Goal: Task Accomplishment & Management: Use online tool/utility

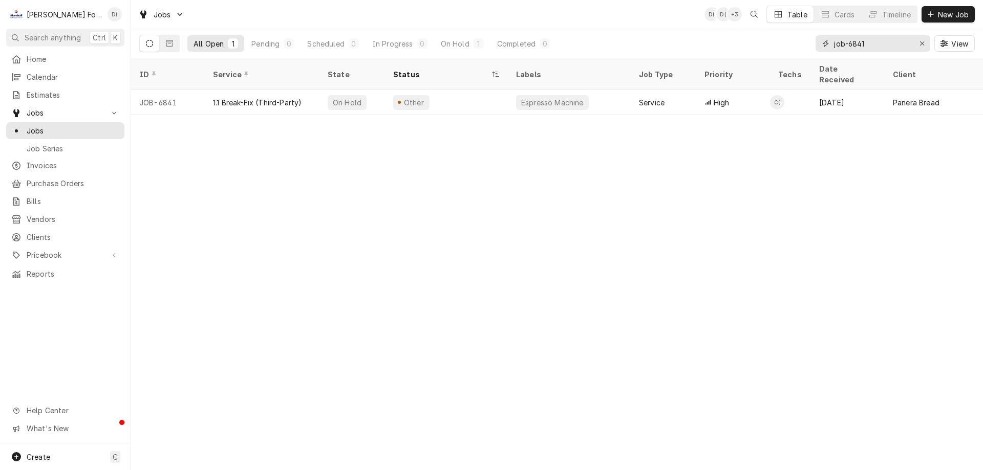
click at [886, 42] on input "job-6841" at bounding box center [872, 43] width 77 height 16
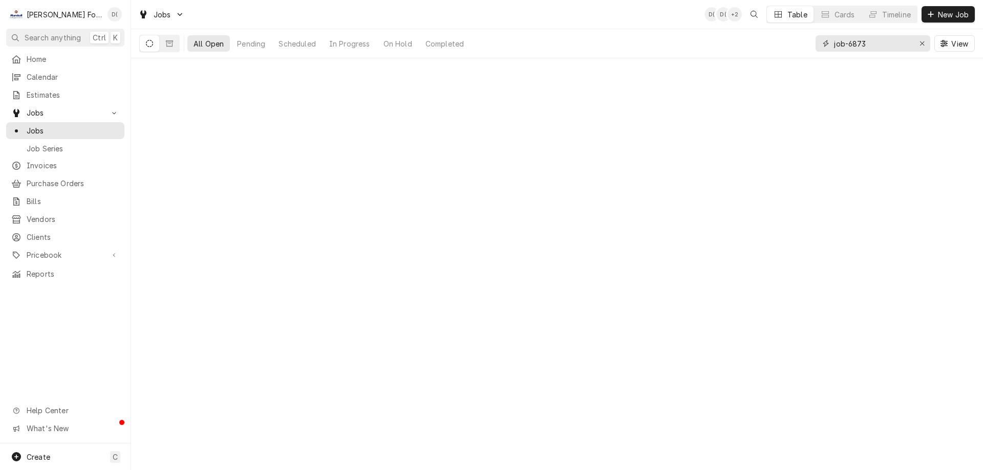
type input "job-6873"
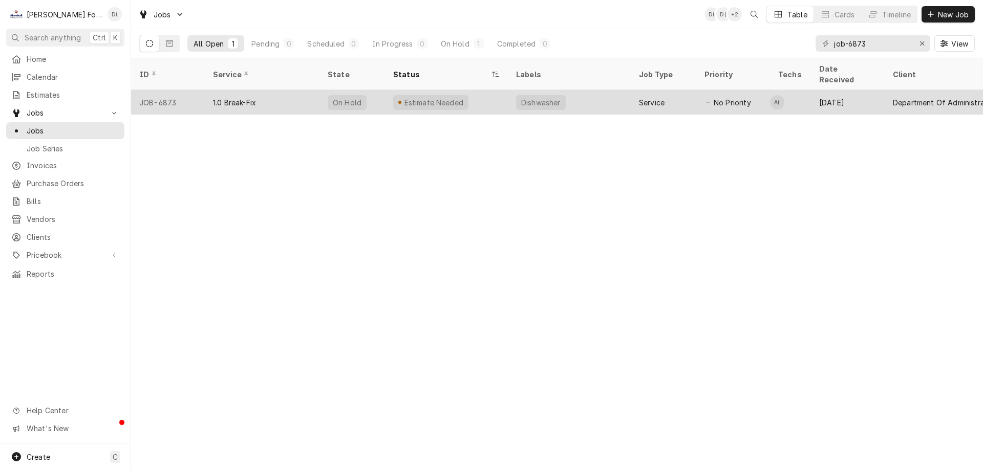
click at [304, 93] on div "1.0 Break-Fix" at bounding box center [262, 102] width 115 height 25
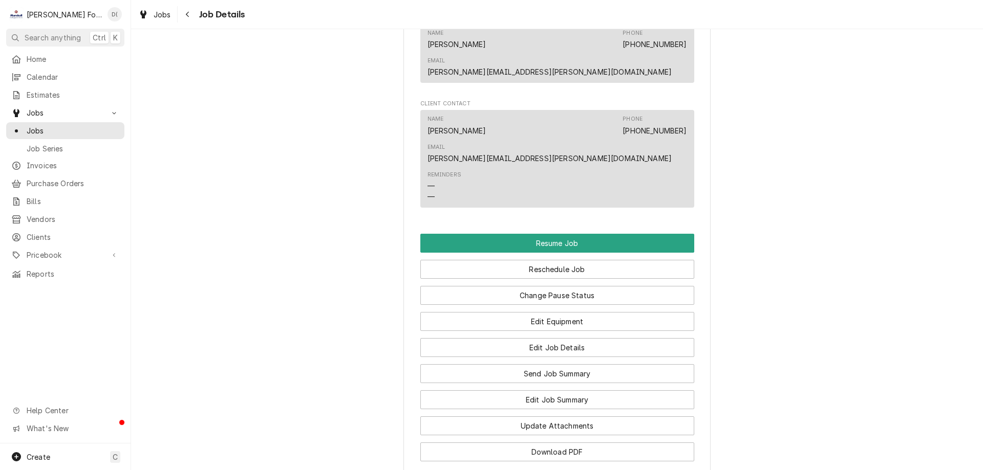
scroll to position [1229, 0]
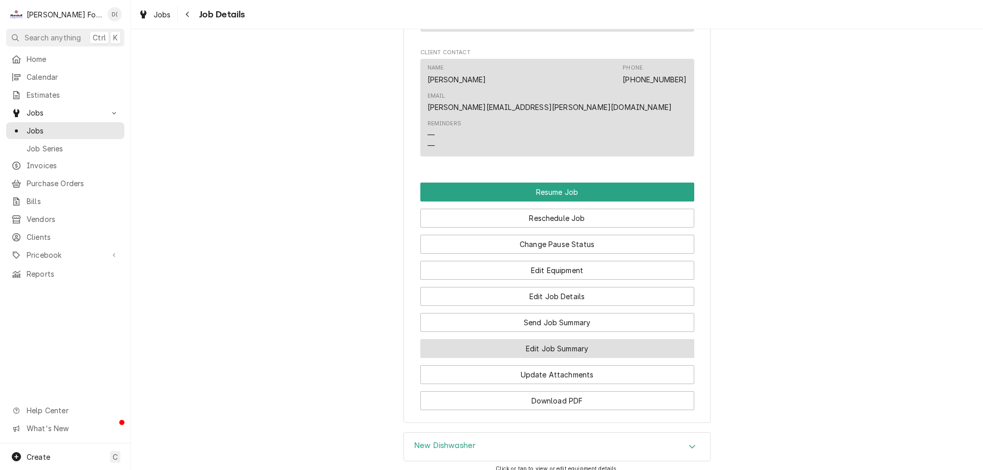
click at [529, 339] on button "Edit Job Summary" at bounding box center [557, 348] width 274 height 19
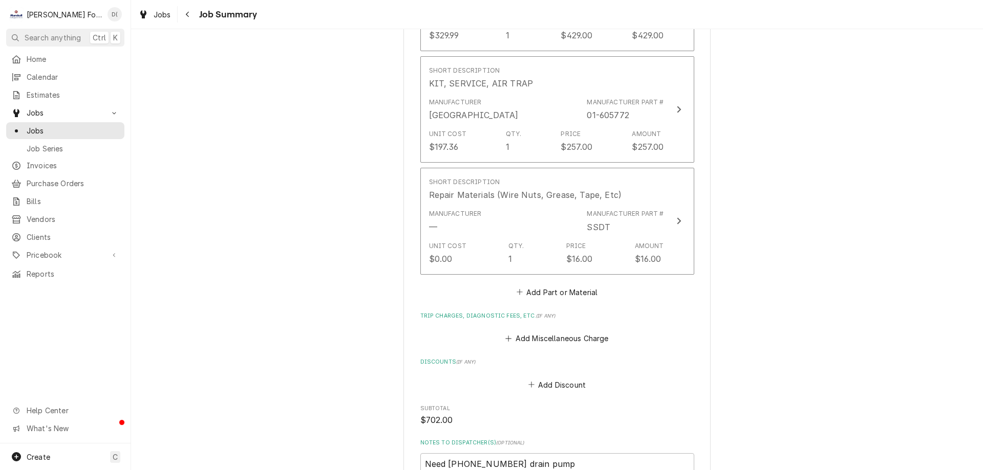
scroll to position [1024, 0]
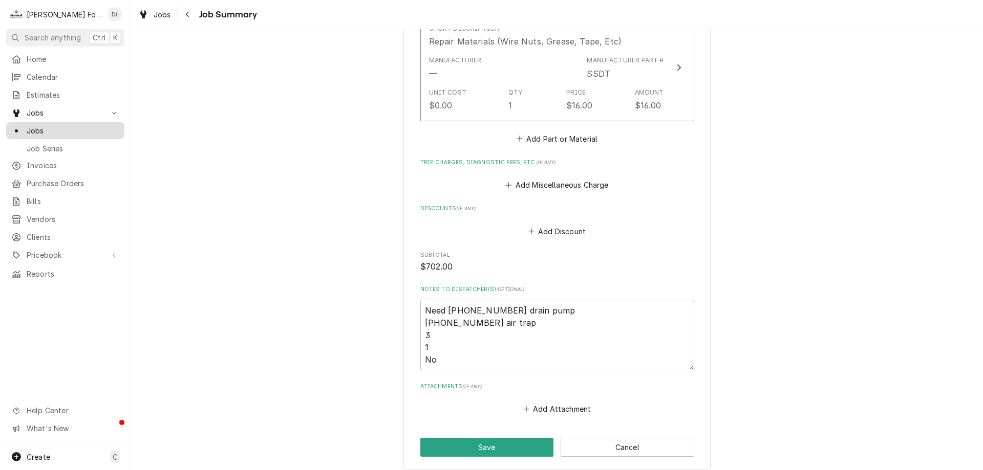
click at [61, 125] on span "Jobs" at bounding box center [73, 130] width 93 height 11
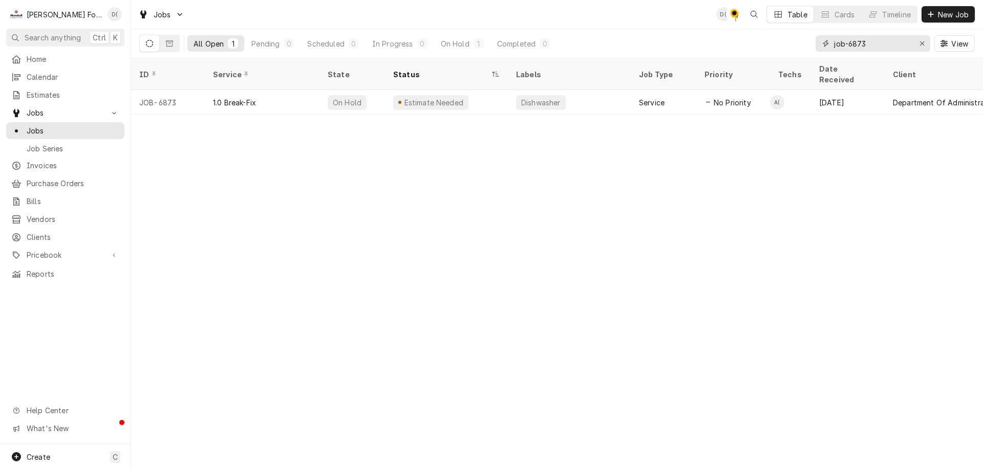
click at [877, 48] on input "job-6873" at bounding box center [872, 43] width 77 height 16
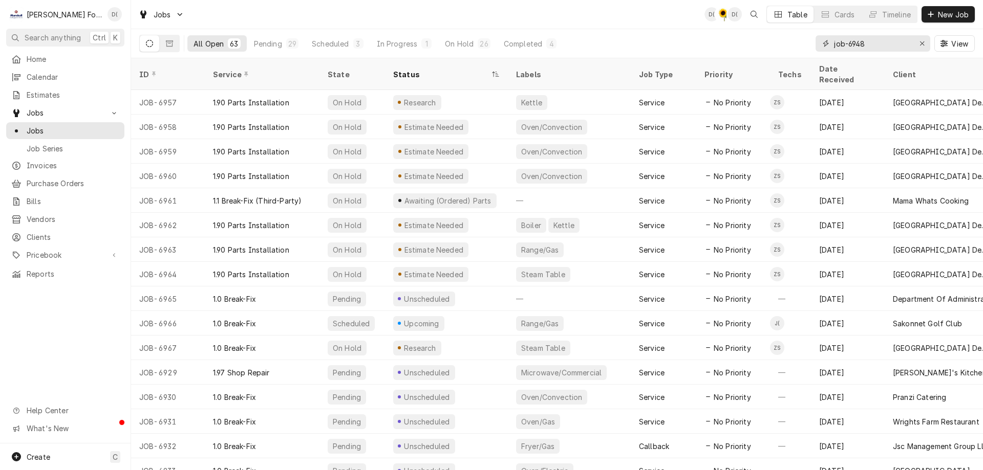
type input "job-6948"
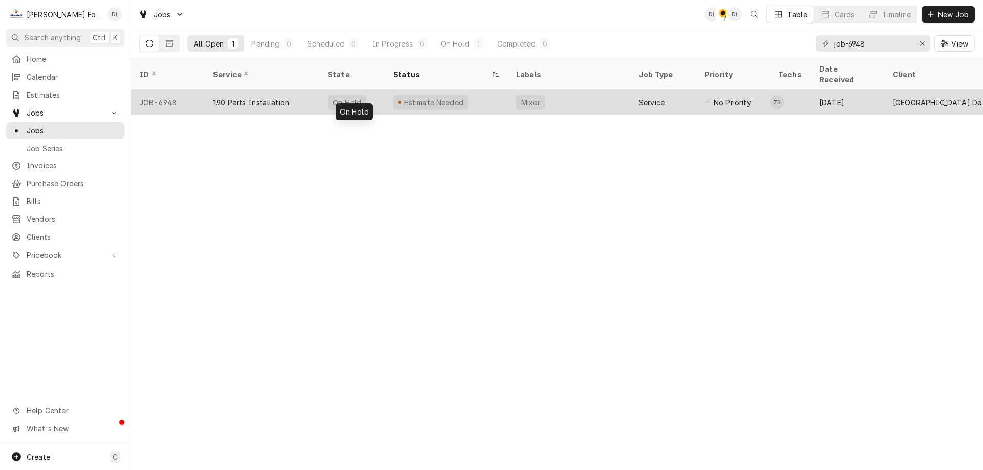
click at [313, 93] on div "1.90 Parts Installation" at bounding box center [262, 102] width 115 height 25
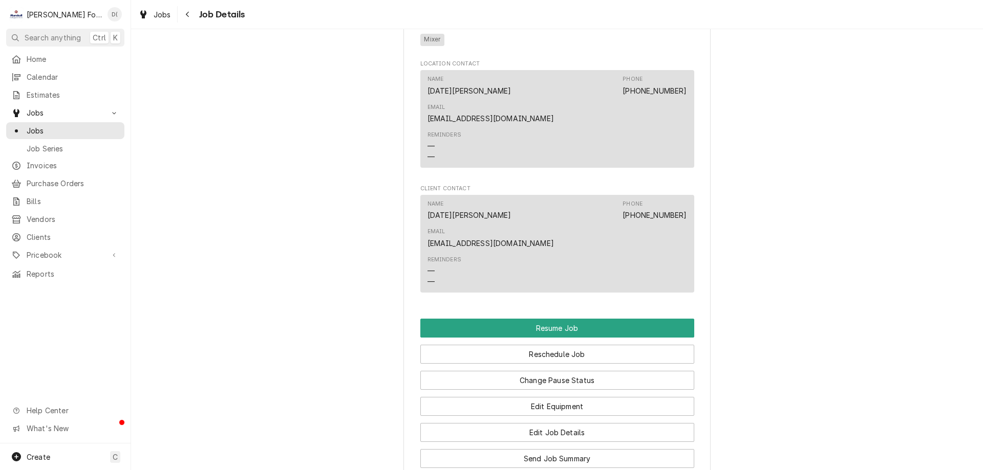
scroll to position [921, 0]
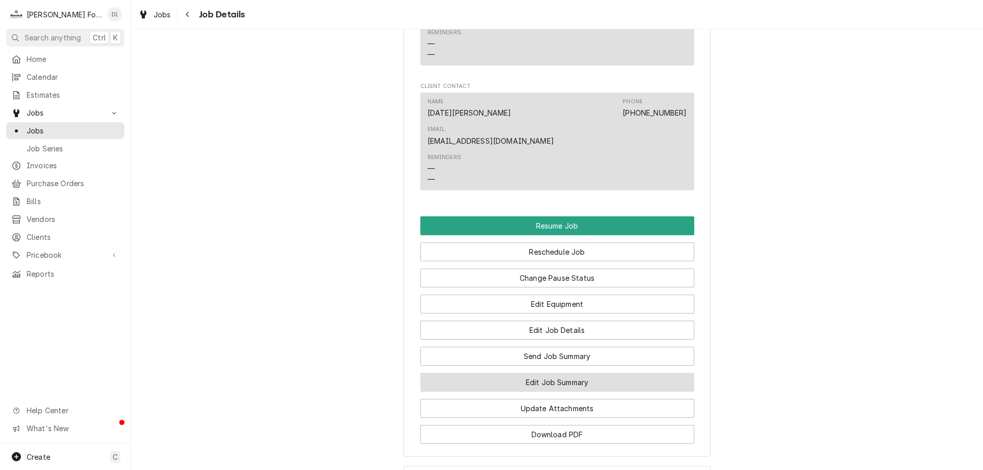
click at [592, 373] on button "Edit Job Summary" at bounding box center [557, 382] width 274 height 19
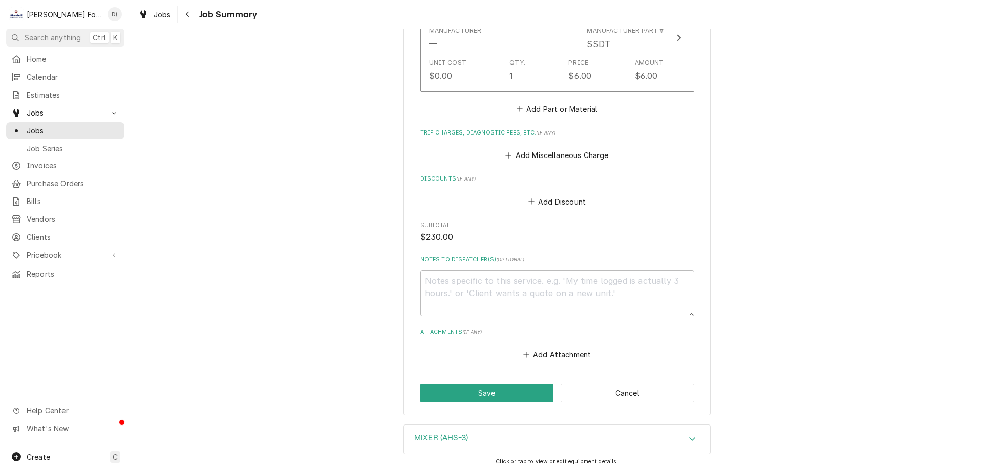
scroll to position [671, 0]
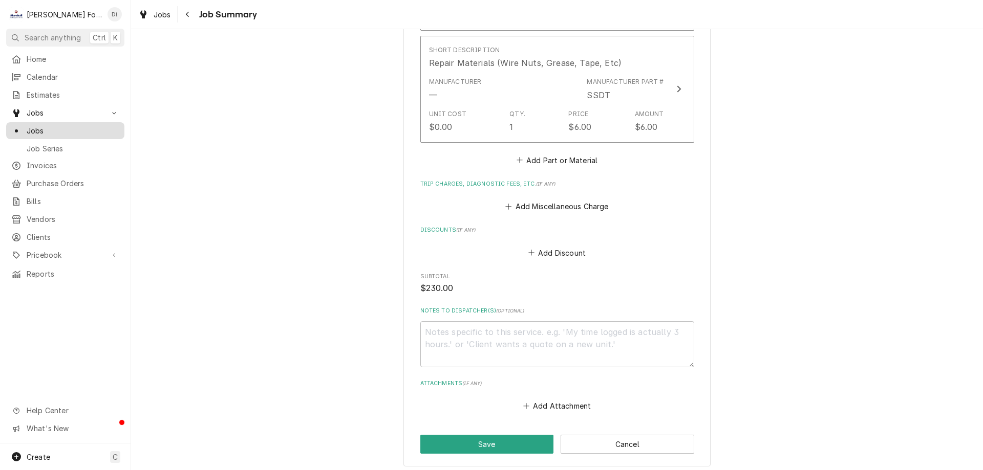
click at [52, 132] on div "Jobs" at bounding box center [65, 130] width 114 height 13
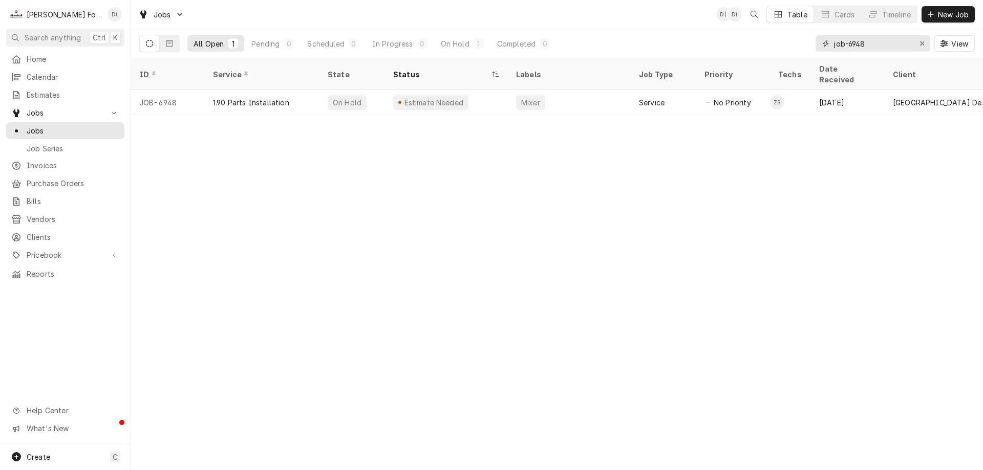
click at [877, 43] on input "job-6948" at bounding box center [872, 43] width 77 height 16
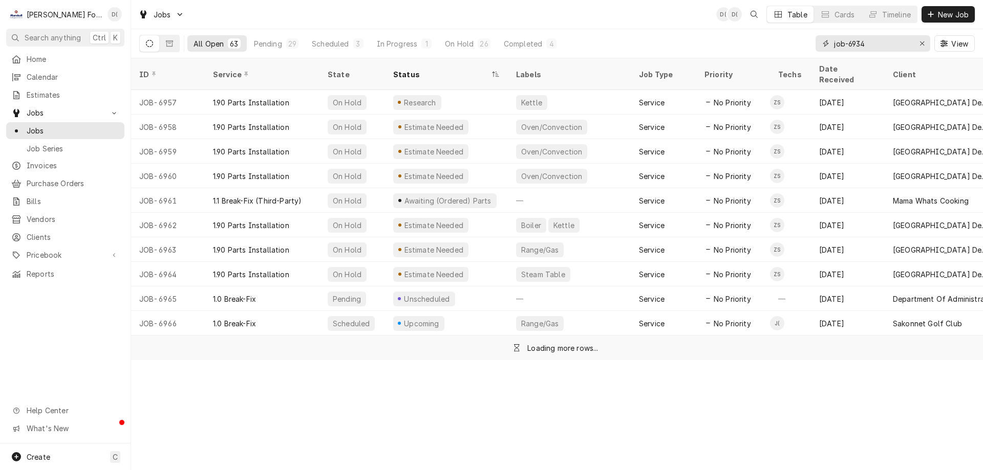
type input "job-6934"
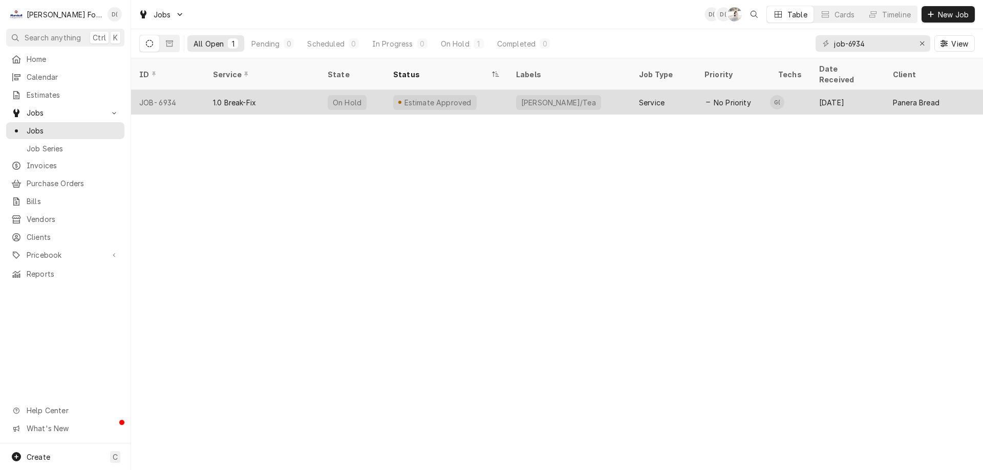
click at [304, 90] on div "1.0 Break-Fix" at bounding box center [262, 102] width 115 height 25
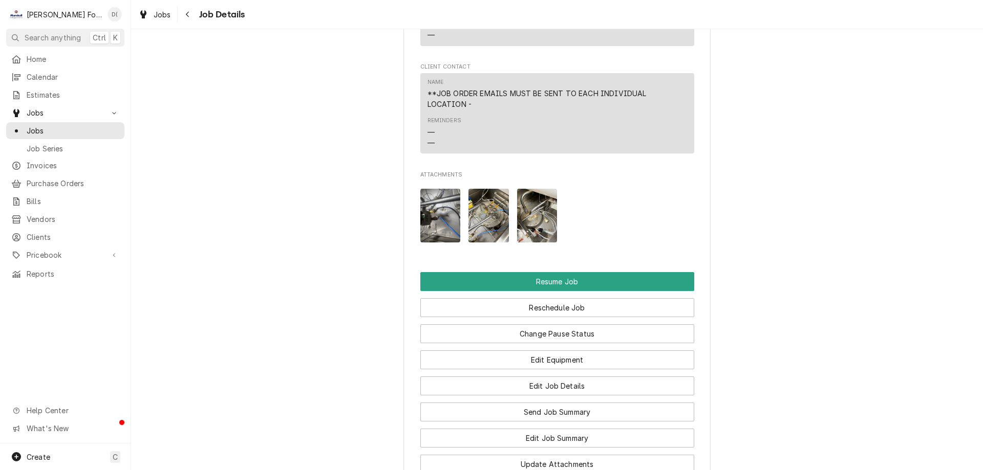
scroll to position [1331, 0]
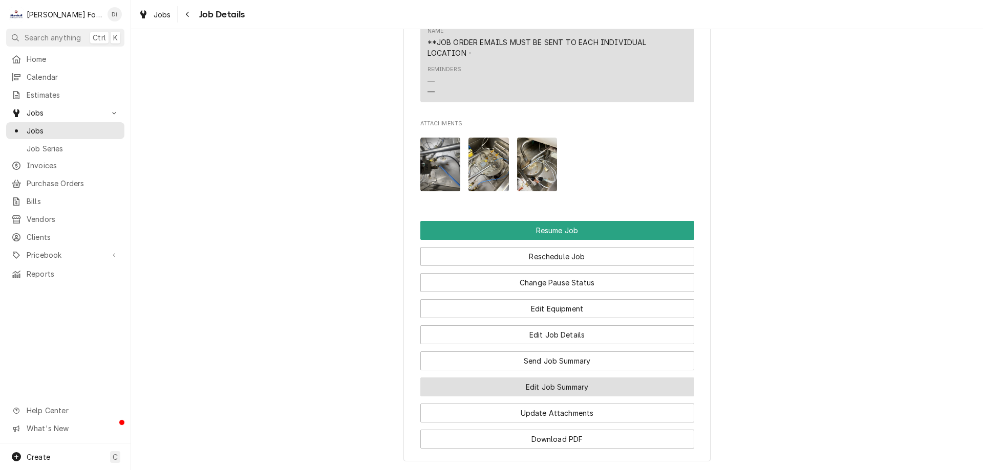
click at [512, 397] on button "Edit Job Summary" at bounding box center [557, 387] width 274 height 19
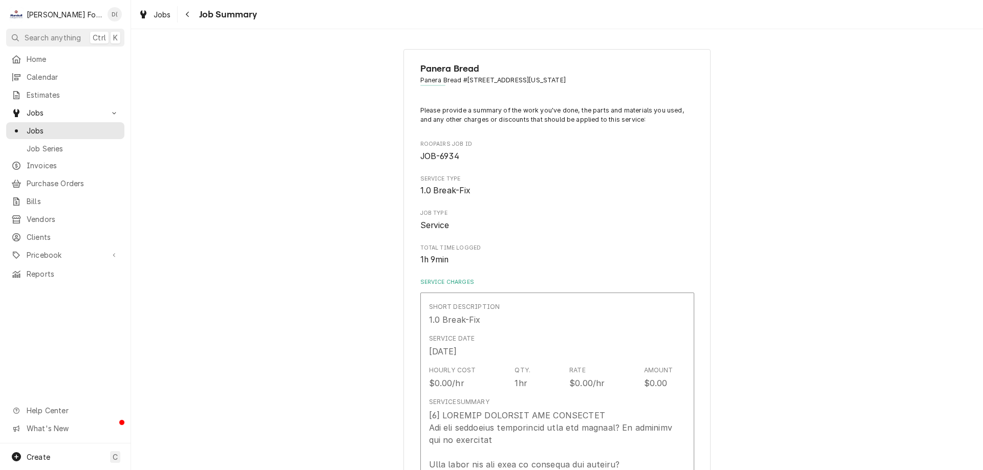
type textarea "x"
click at [96, 131] on span "Jobs" at bounding box center [73, 130] width 93 height 11
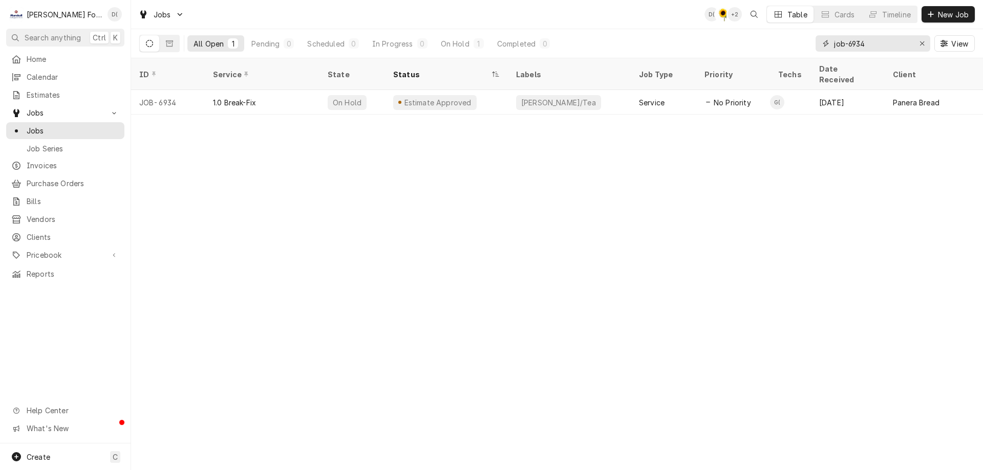
click at [873, 42] on input "job-6934" at bounding box center [872, 43] width 77 height 16
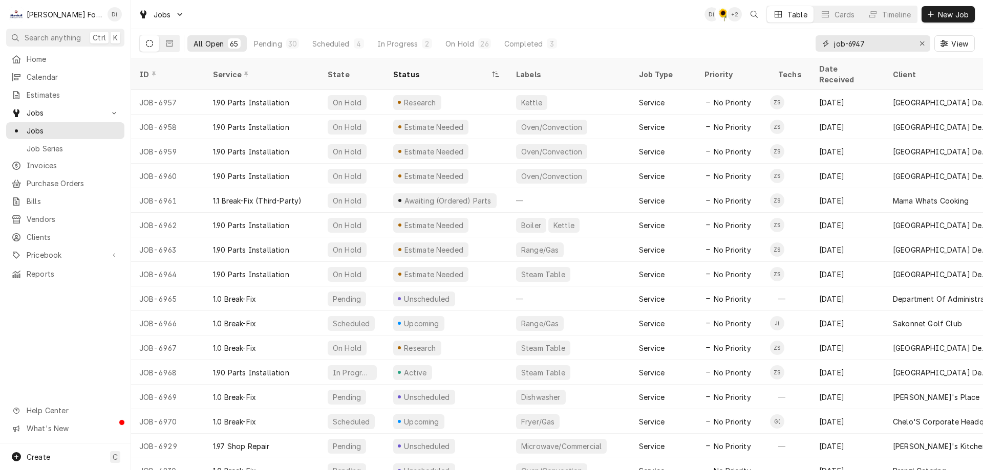
type input "job-6947"
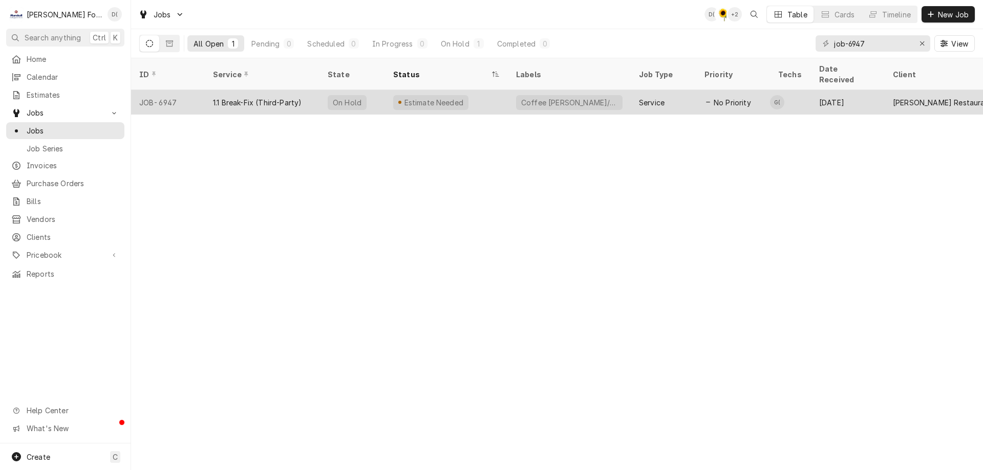
click at [479, 92] on div "Estimate Needed" at bounding box center [446, 102] width 123 height 25
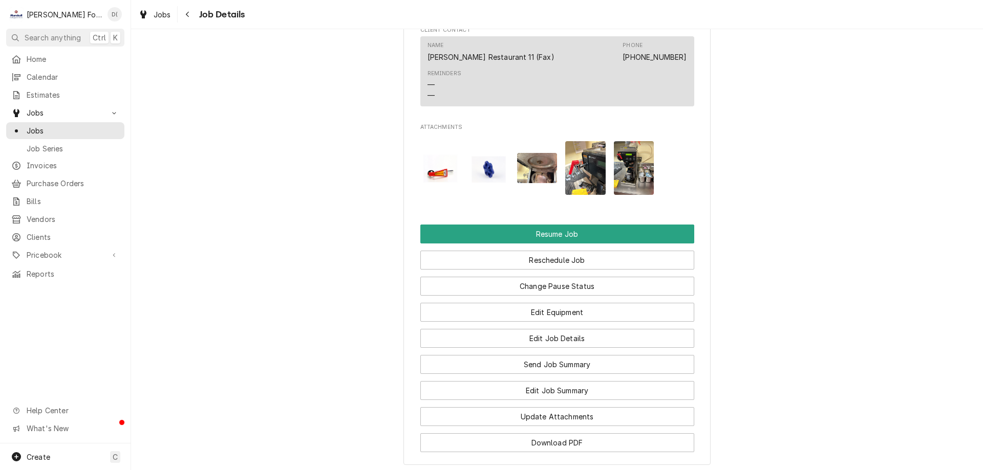
scroll to position [1177, 0]
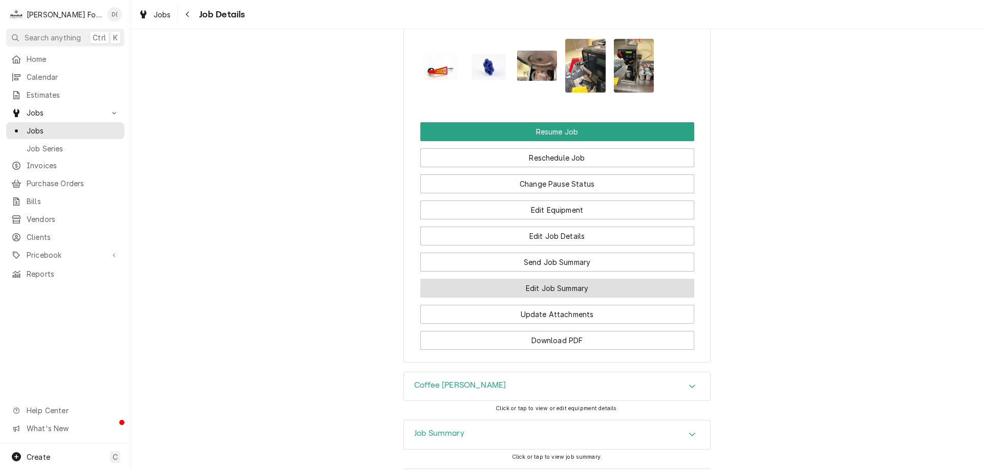
click at [581, 291] on button "Edit Job Summary" at bounding box center [557, 288] width 274 height 19
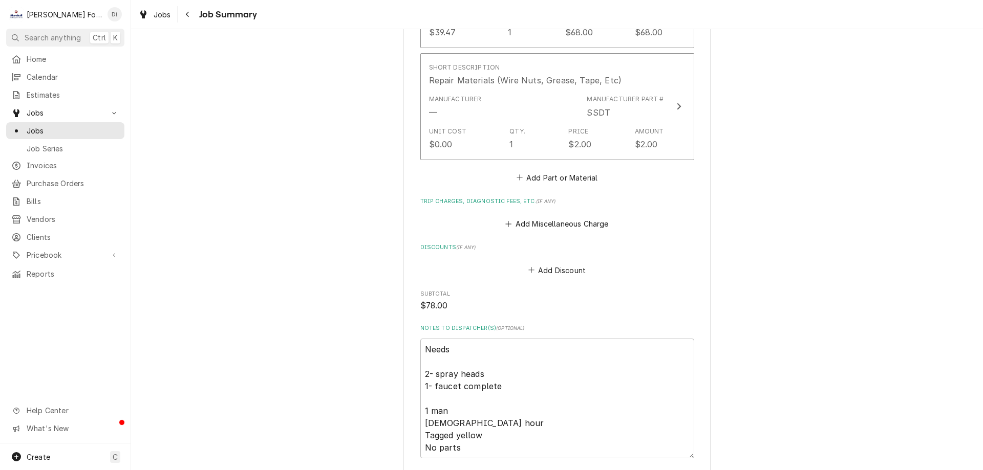
scroll to position [1075, 0]
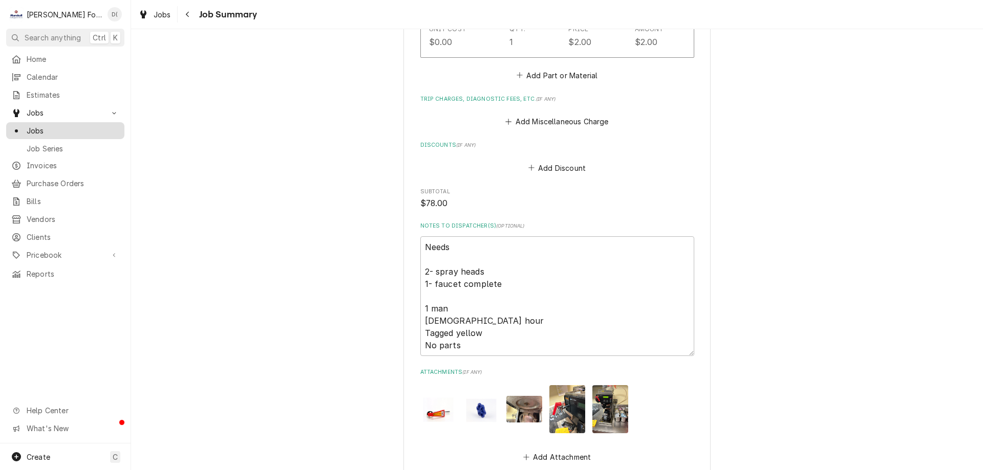
click at [71, 128] on span "Jobs" at bounding box center [73, 130] width 93 height 11
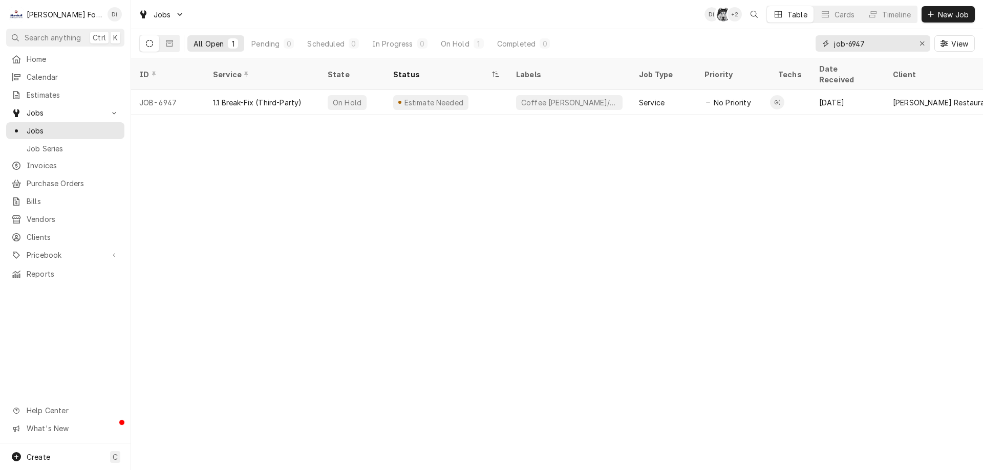
click at [876, 46] on input "job-6947" at bounding box center [872, 43] width 77 height 16
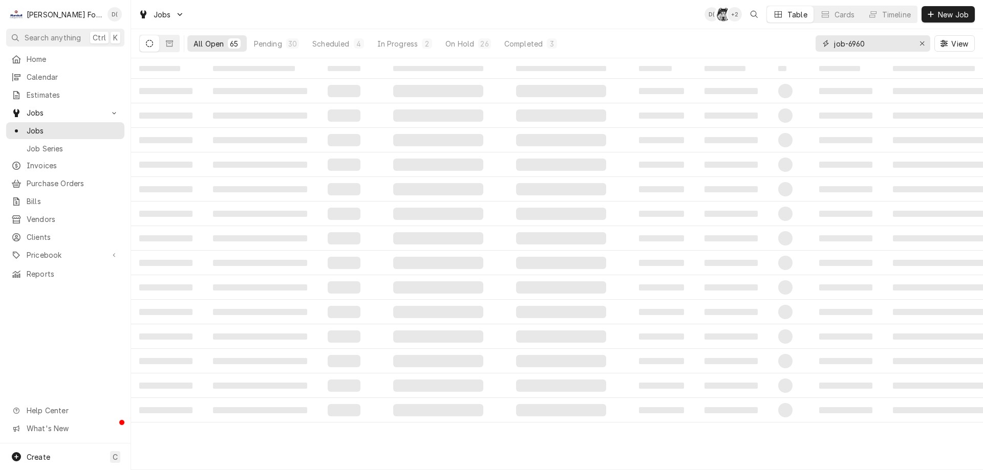
type input "job-6960"
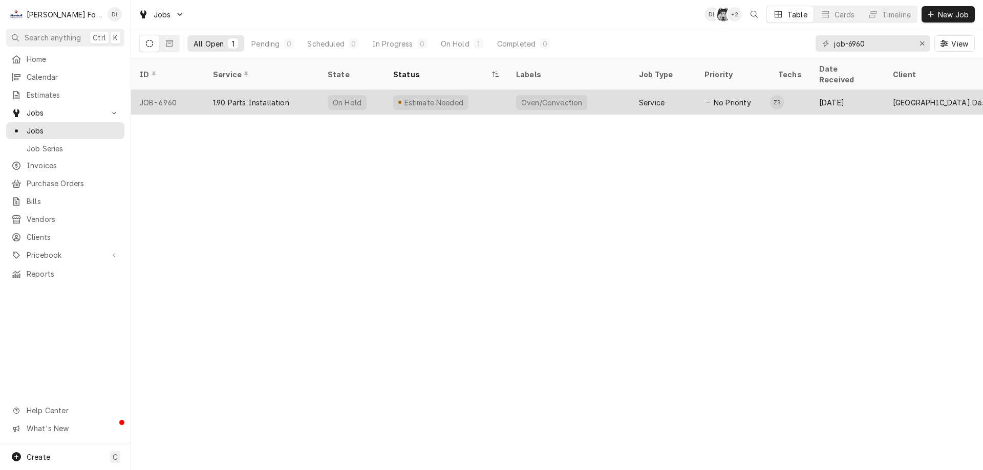
click at [475, 90] on div "Estimate Needed" at bounding box center [446, 102] width 123 height 25
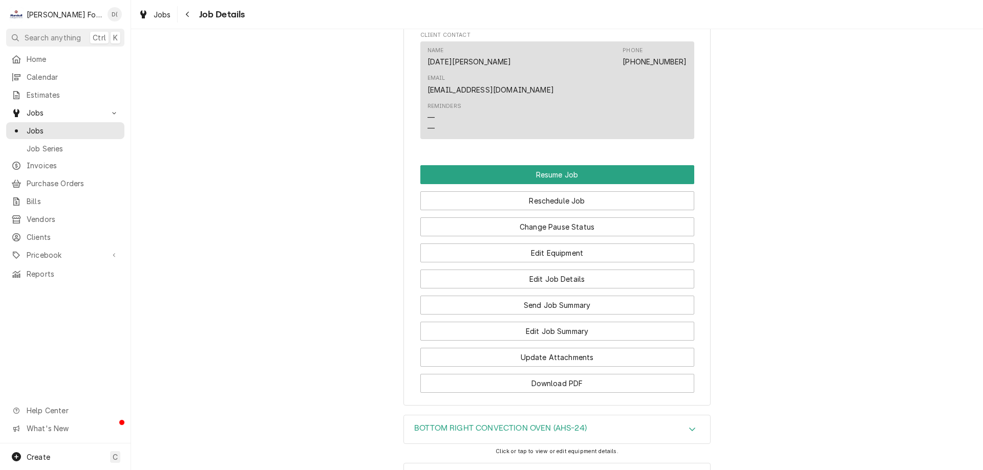
scroll to position [1067, 0]
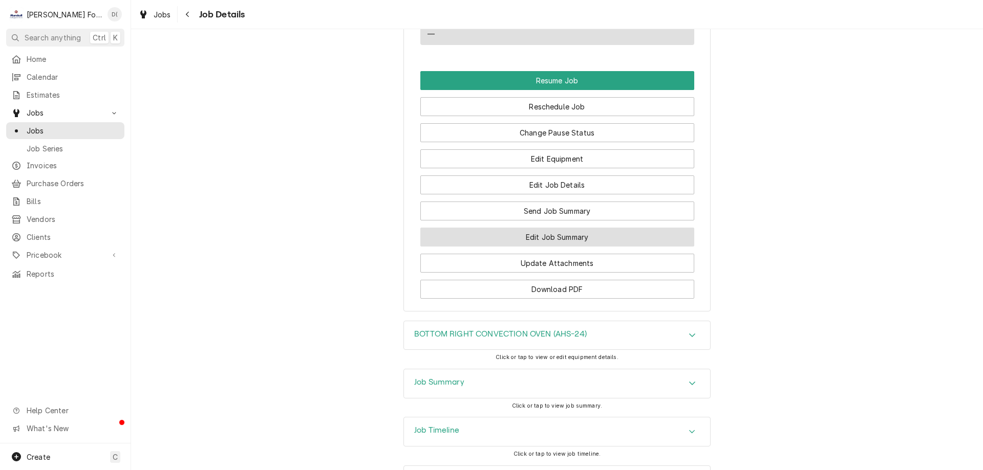
click at [531, 228] on button "Edit Job Summary" at bounding box center [557, 237] width 274 height 19
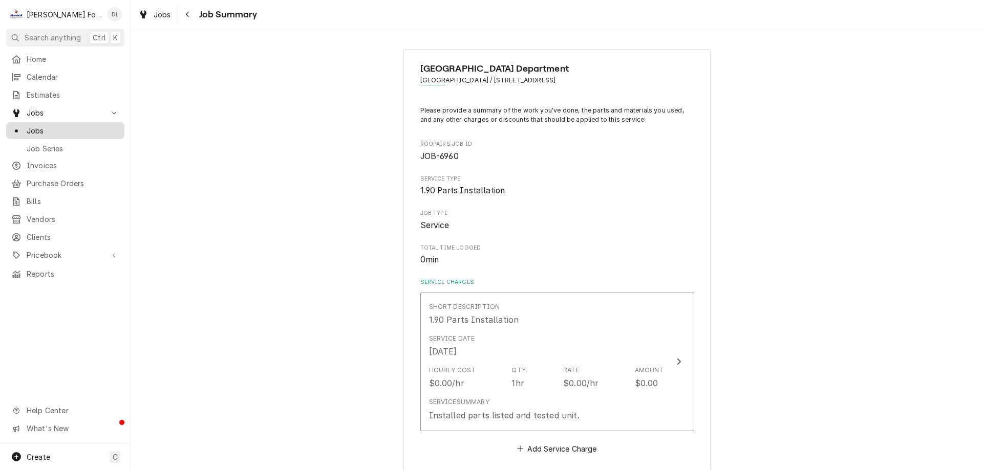
click at [95, 122] on link "Jobs" at bounding box center [65, 130] width 118 height 17
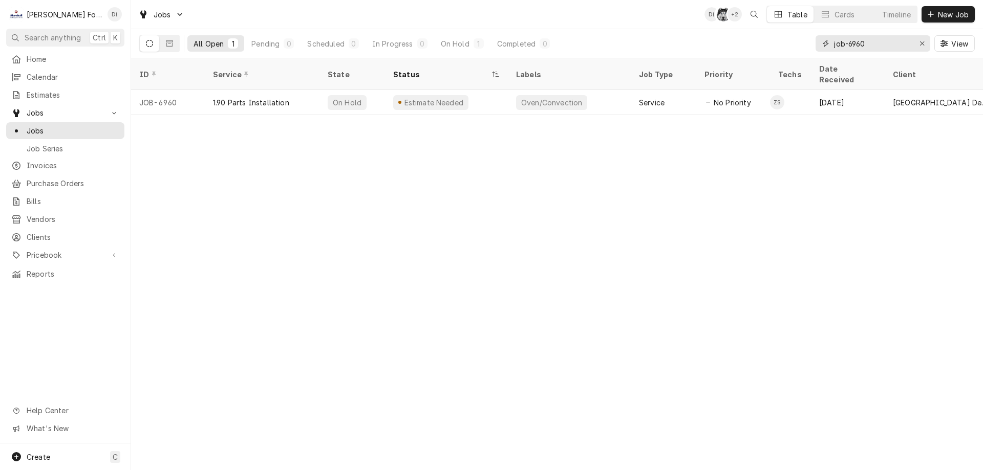
click at [877, 46] on input "job-6960" at bounding box center [872, 43] width 77 height 16
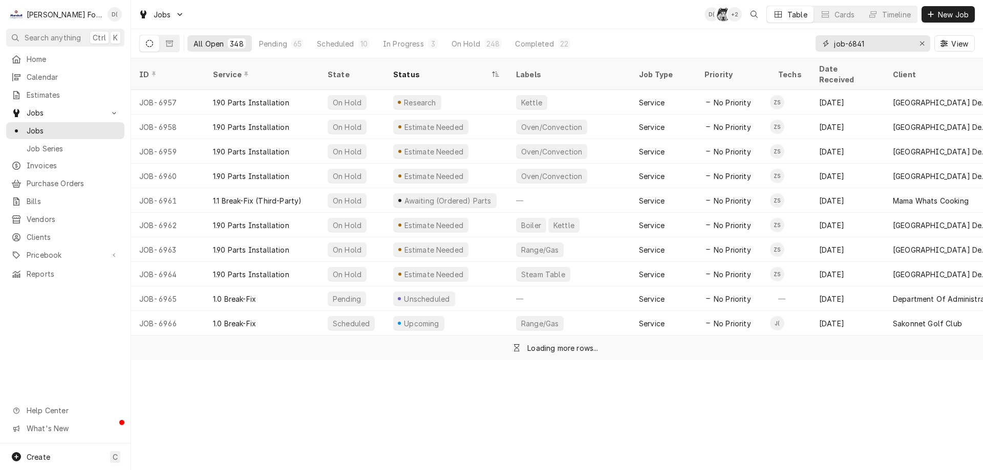
type input "job-6841"
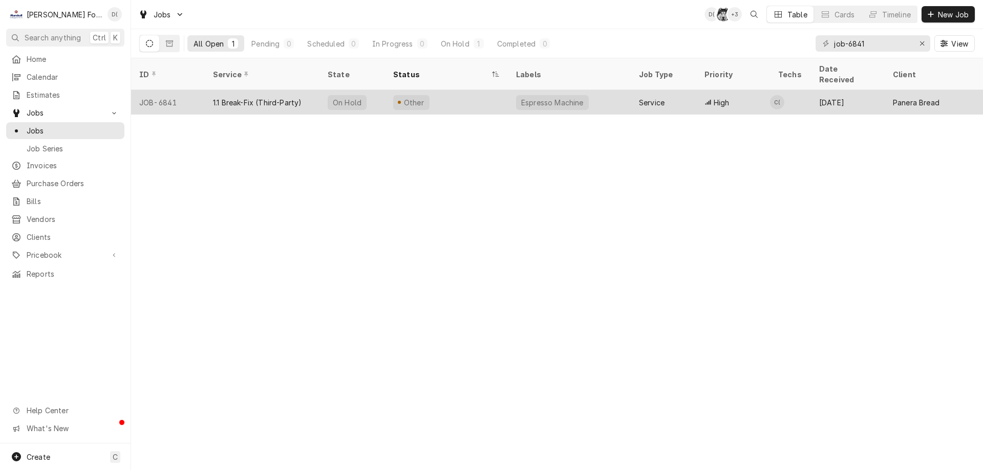
click at [475, 97] on div "Other" at bounding box center [446, 102] width 123 height 25
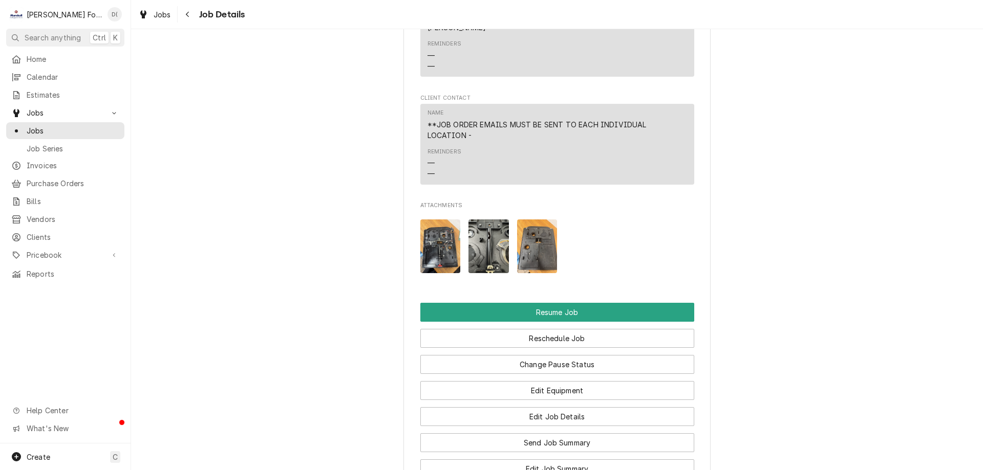
scroll to position [1229, 0]
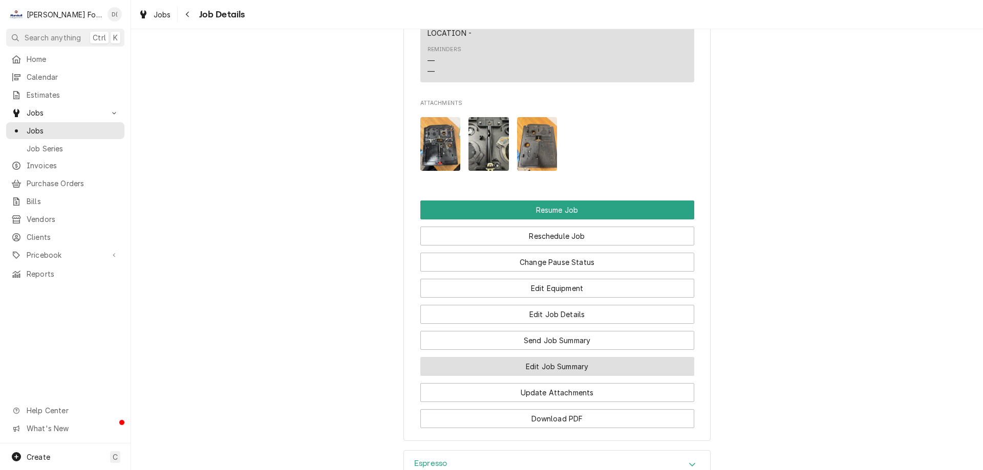
click at [535, 376] on button "Edit Job Summary" at bounding box center [557, 366] width 274 height 19
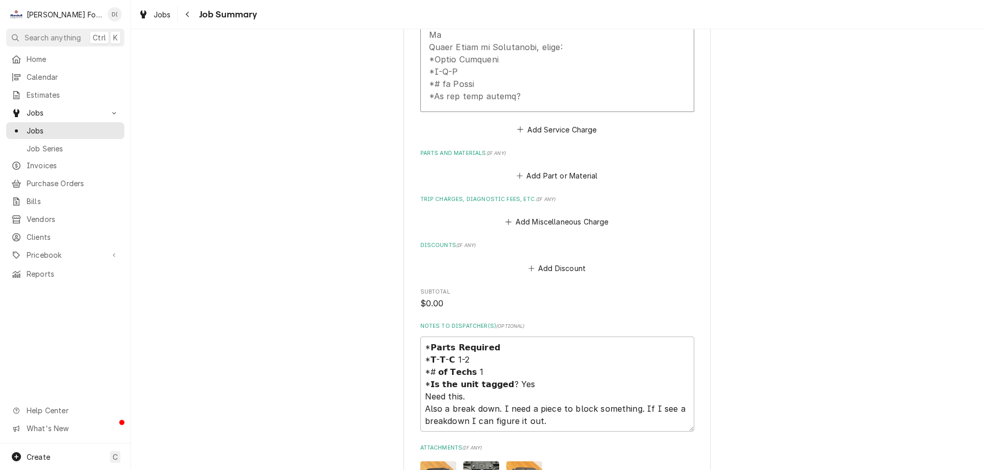
scroll to position [768, 0]
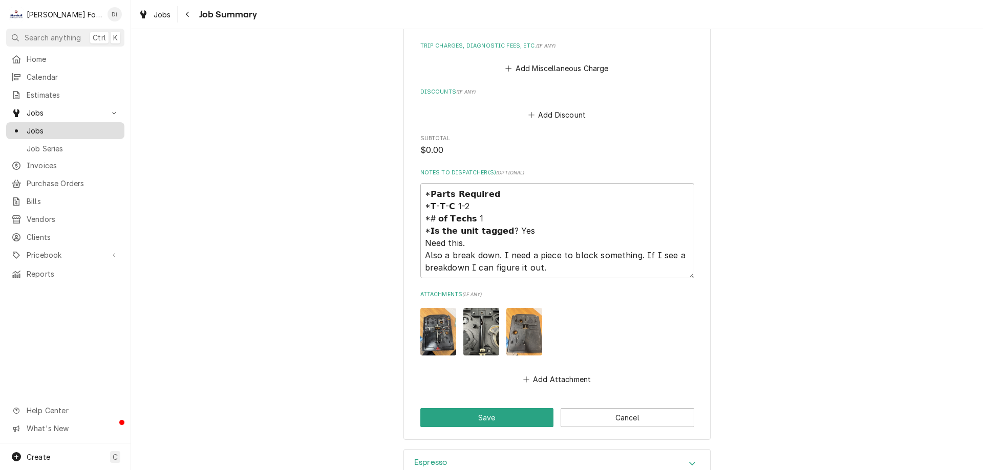
click at [68, 126] on span "Jobs" at bounding box center [73, 130] width 93 height 11
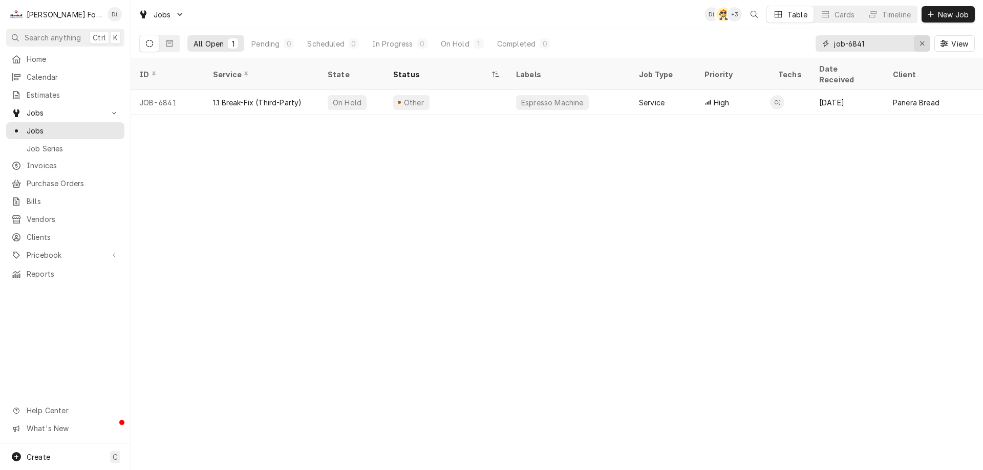
click at [920, 44] on icon "Erase input" at bounding box center [922, 43] width 6 height 7
click at [898, 44] on input "Dynamic Content Wrapper" at bounding box center [882, 43] width 96 height 16
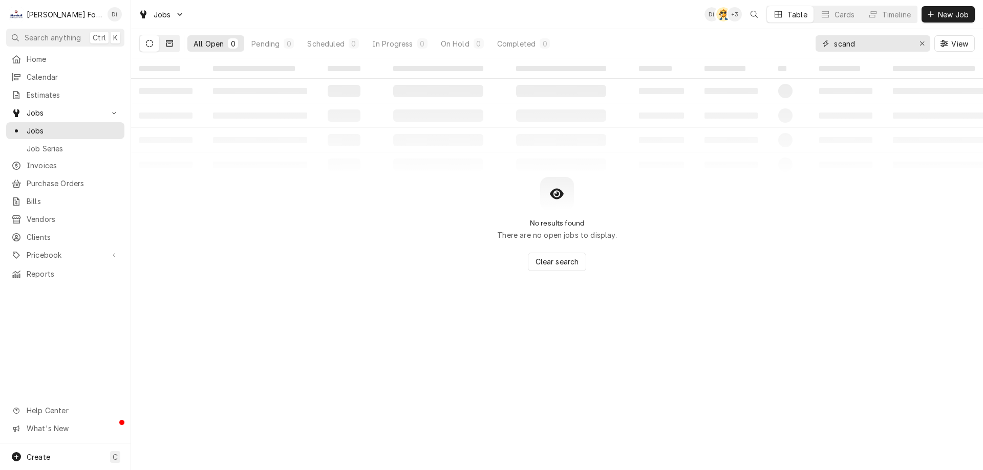
type input "scand"
click at [168, 49] on button "Dynamic Content Wrapper" at bounding box center [169, 43] width 19 height 16
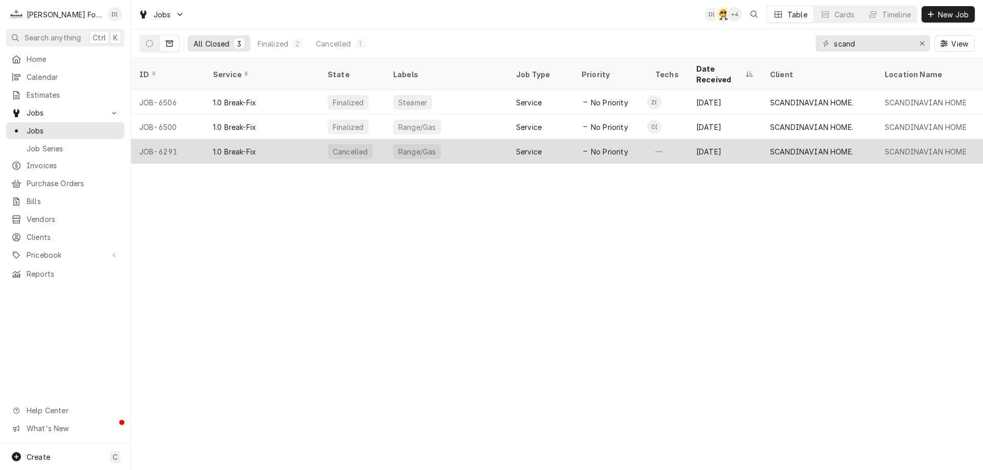
click at [293, 139] on div "1.0 Break-Fix" at bounding box center [262, 151] width 115 height 25
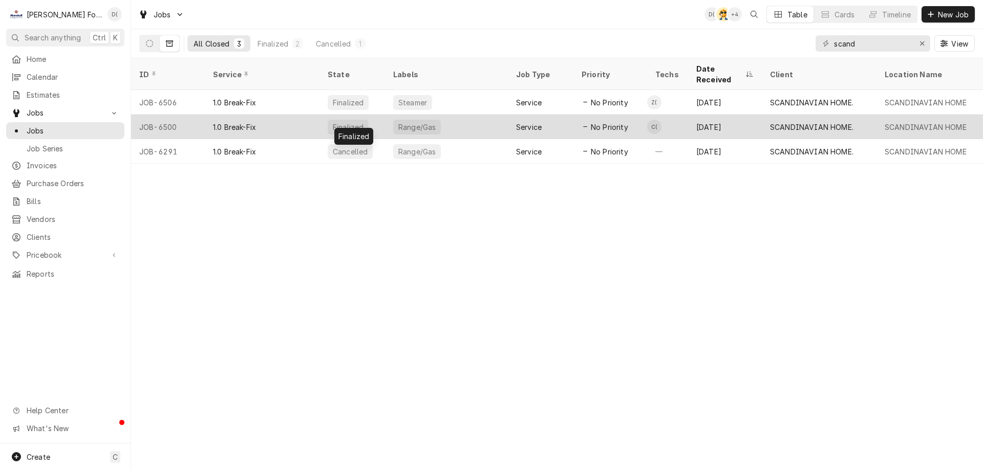
click at [324, 116] on div "Finalized" at bounding box center [352, 127] width 66 height 25
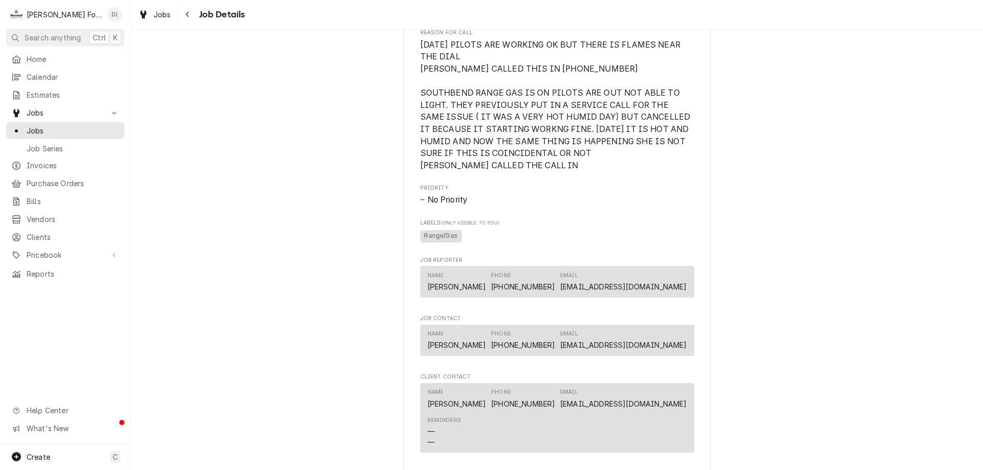
scroll to position [368, 0]
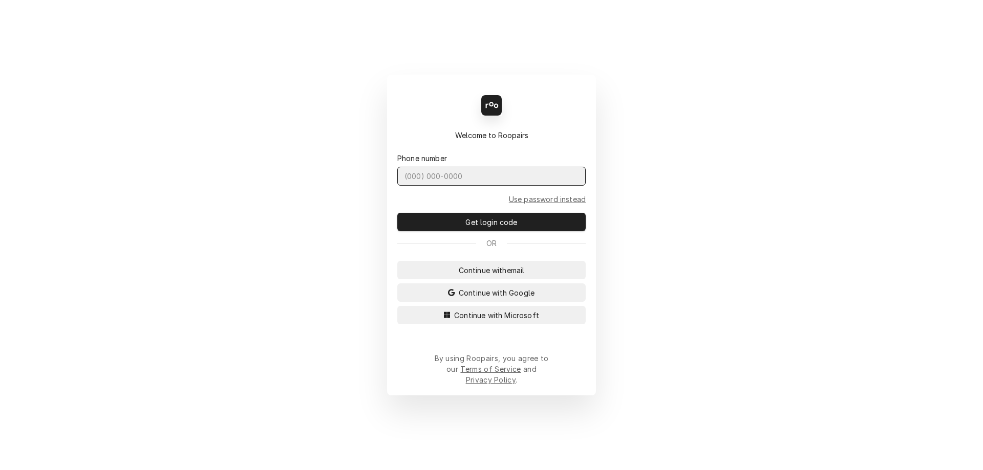
click at [417, 185] on input "Dynamic Content Wrapper" at bounding box center [491, 176] width 188 height 19
type input "[PHONE_NUMBER]"
click at [397, 213] on button "Get login code" at bounding box center [491, 222] width 188 height 18
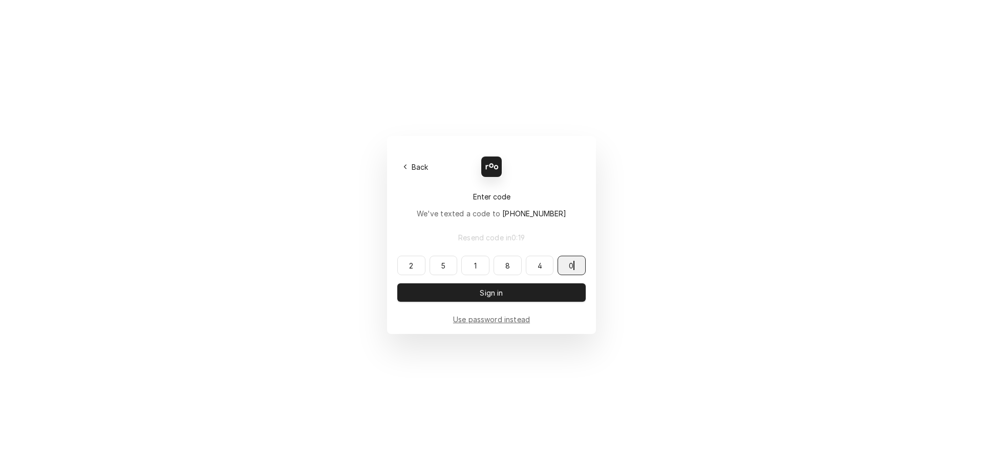
type input "251840"
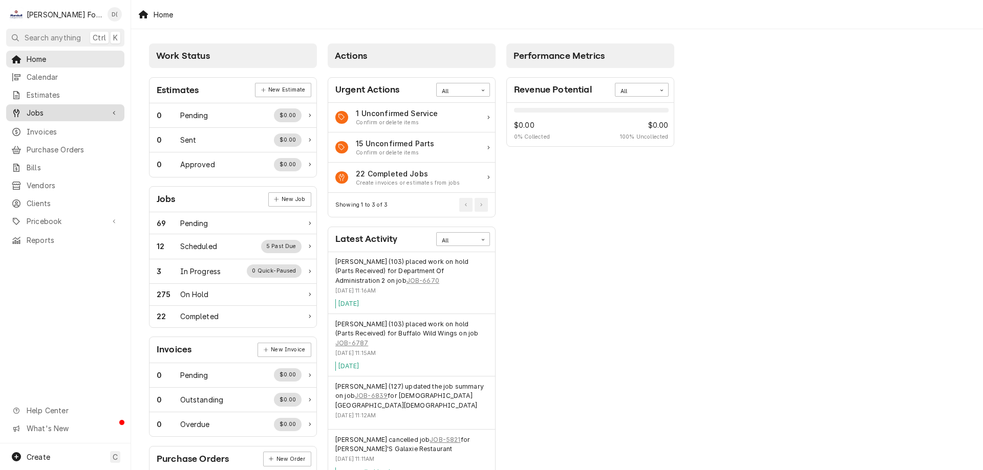
click at [44, 109] on span "Jobs" at bounding box center [65, 112] width 77 height 11
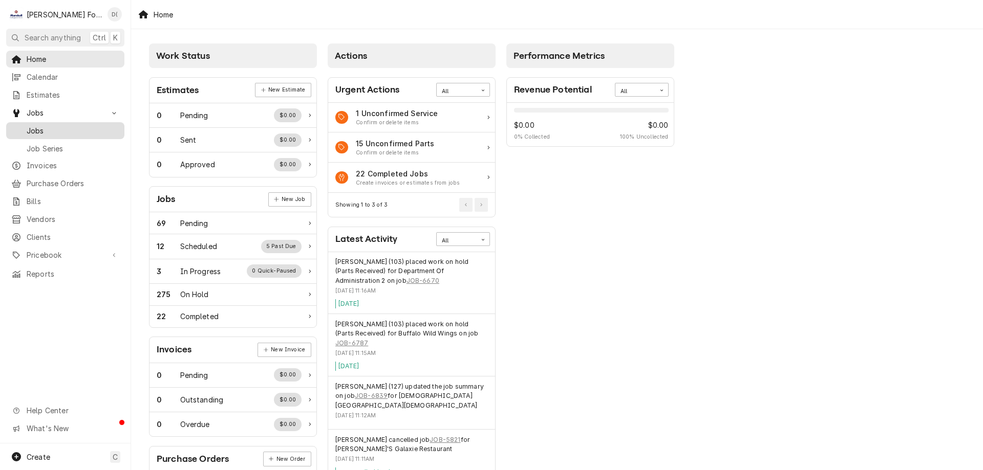
click at [53, 126] on span "Jobs" at bounding box center [73, 130] width 93 height 11
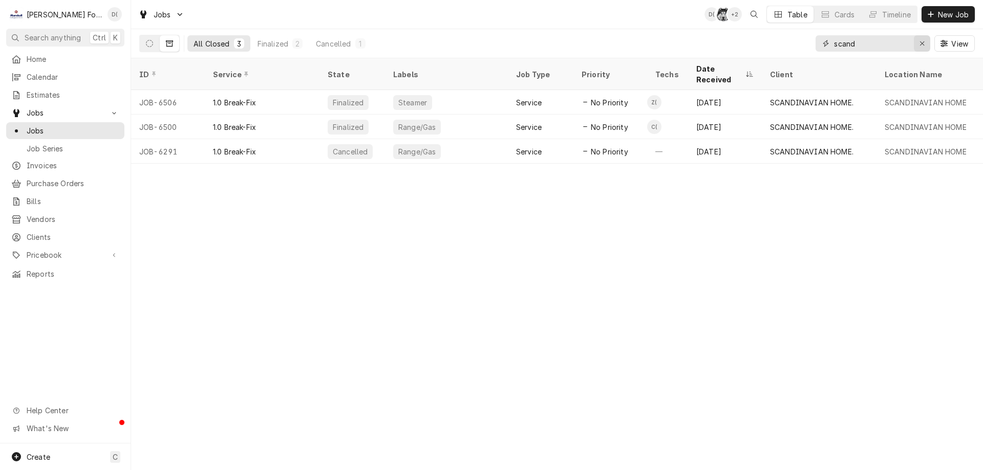
click at [919, 43] on icon "Erase input" at bounding box center [922, 43] width 6 height 7
click at [901, 39] on input "Dynamic Content Wrapper" at bounding box center [882, 43] width 96 height 16
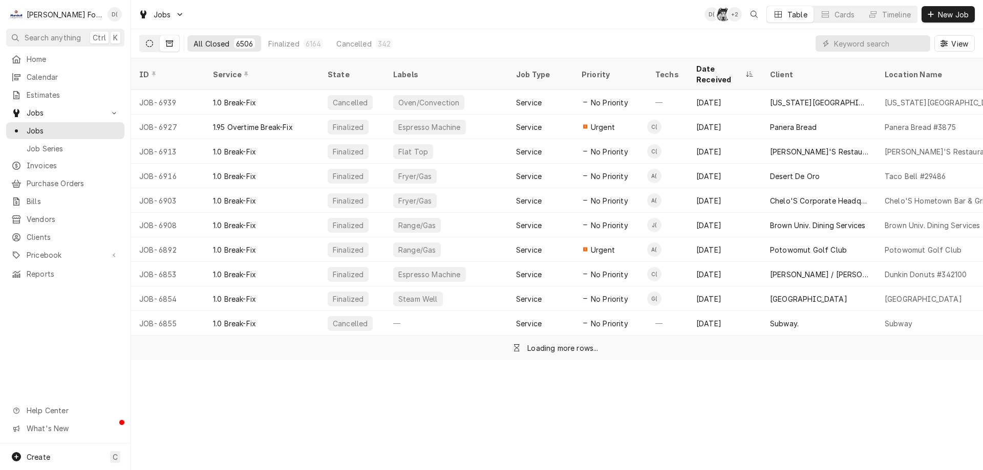
click at [152, 45] on icon "Dynamic Content Wrapper" at bounding box center [149, 43] width 7 height 7
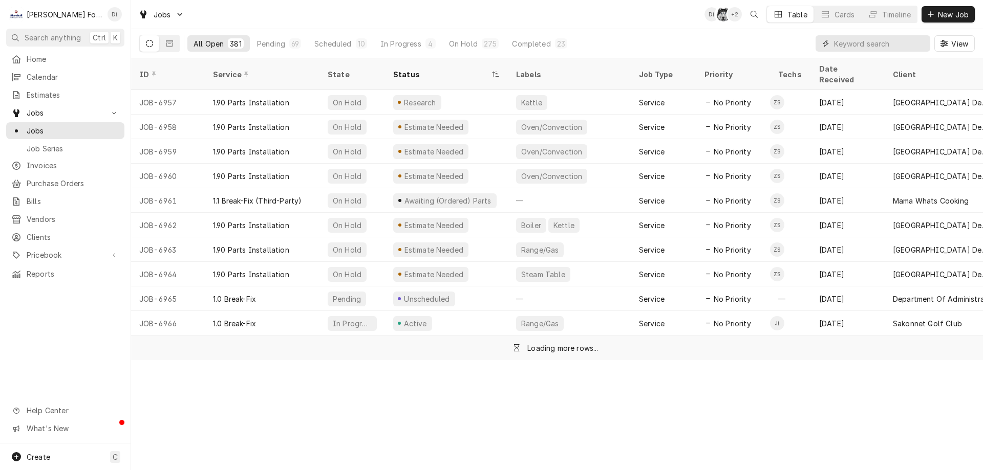
click at [859, 44] on input "Dynamic Content Wrapper" at bounding box center [879, 43] width 91 height 16
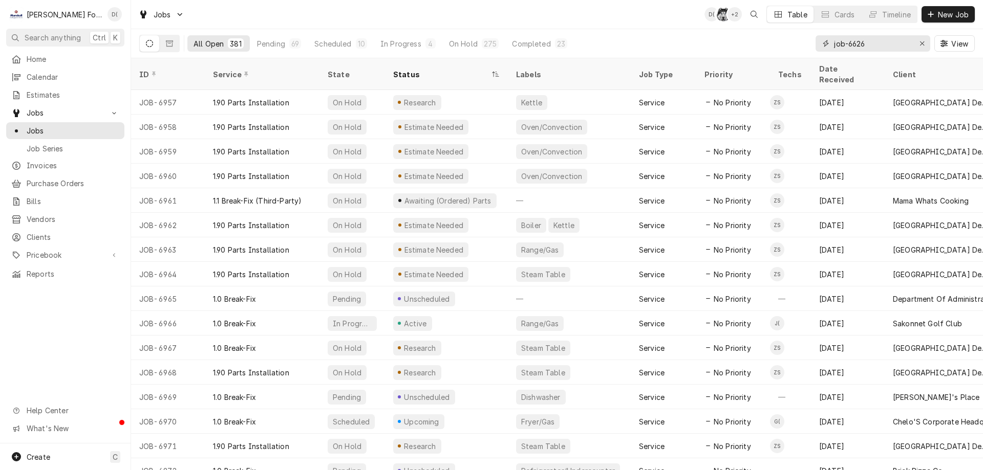
type input "job-6626"
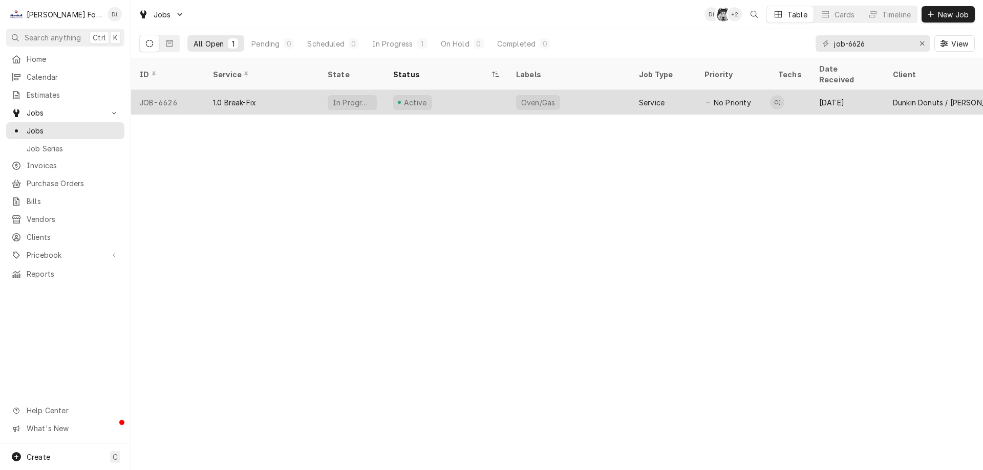
click at [299, 93] on div "1.0 Break-Fix" at bounding box center [262, 102] width 115 height 25
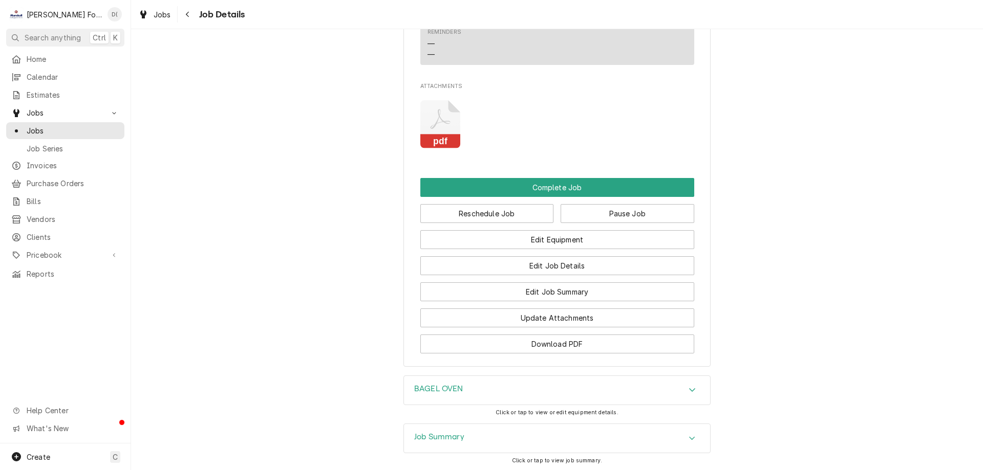
scroll to position [1299, 0]
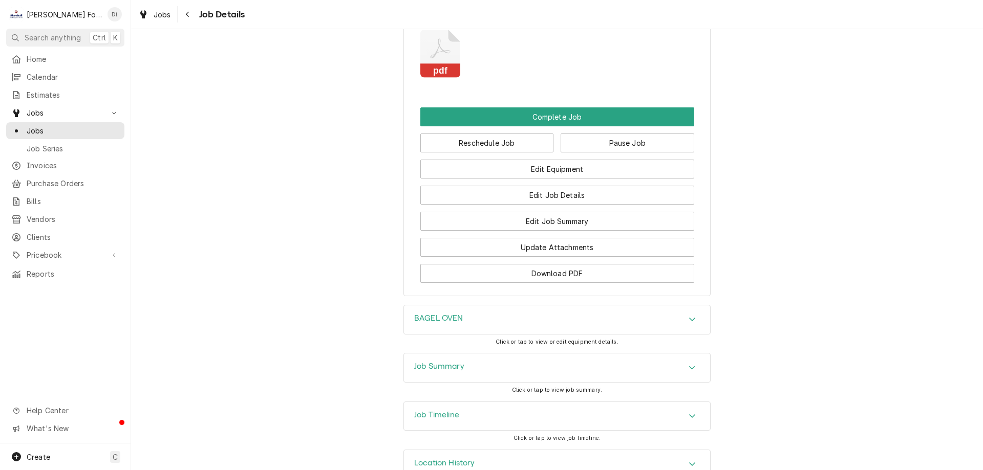
click at [482, 354] on div "Job Summary" at bounding box center [557, 368] width 306 height 29
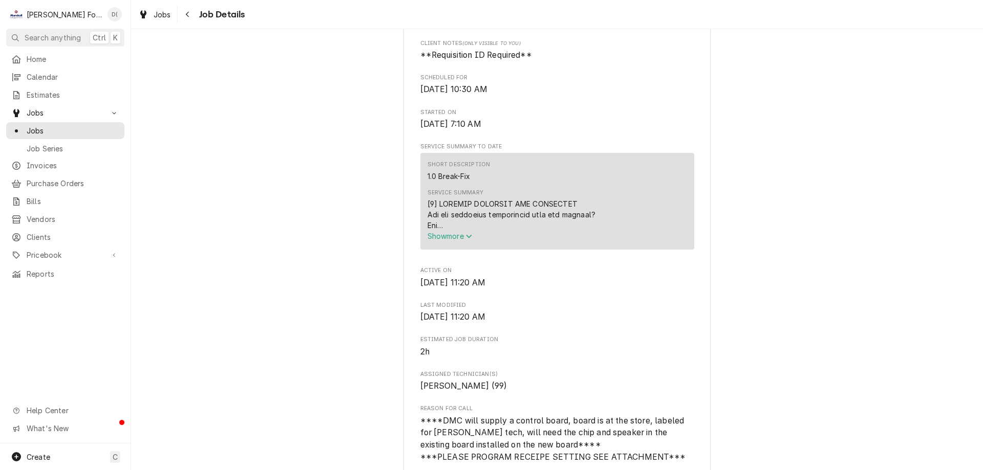
scroll to position [47, 0]
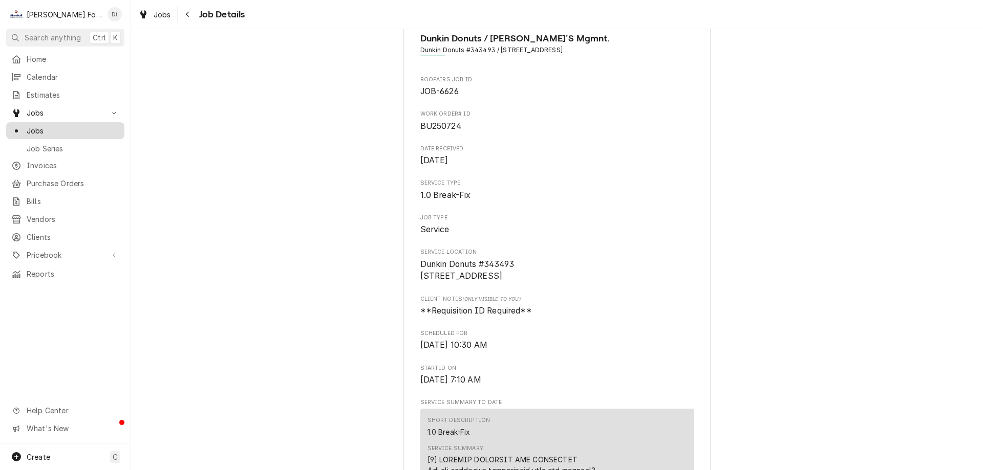
click at [79, 125] on span "Jobs" at bounding box center [73, 130] width 93 height 11
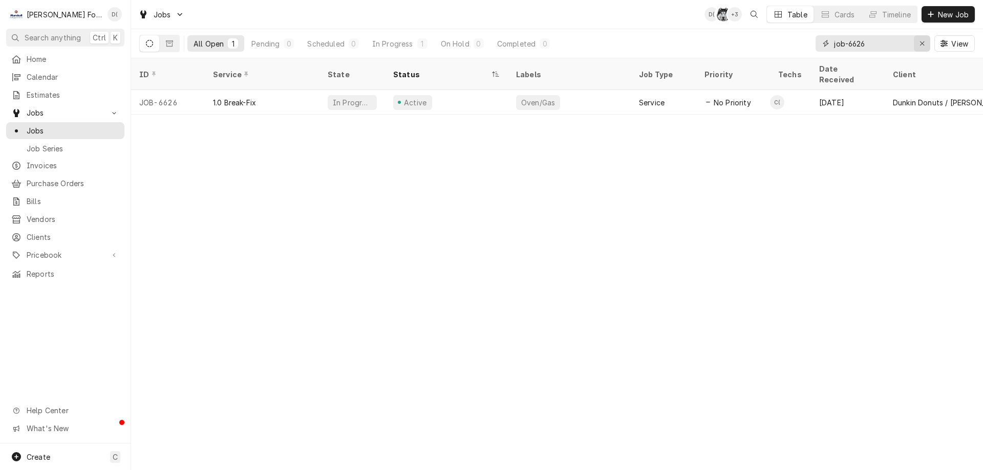
click at [919, 44] on icon "Erase input" at bounding box center [922, 43] width 6 height 7
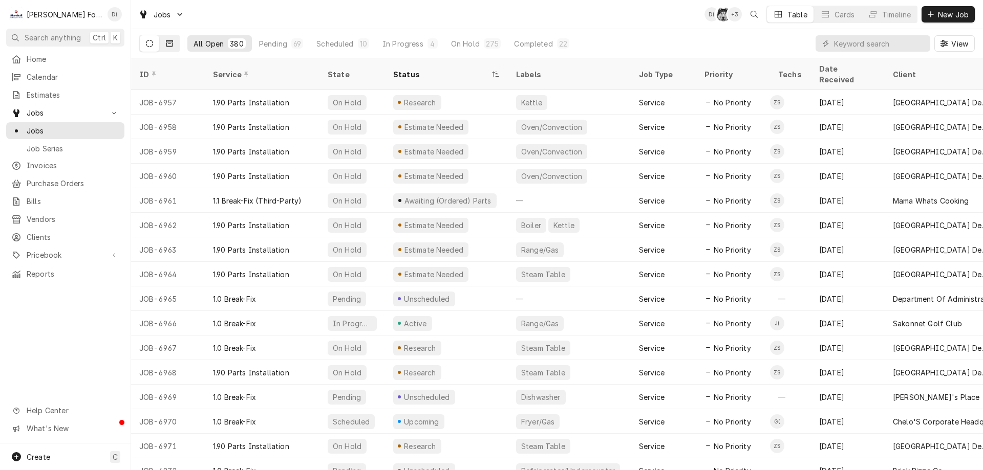
click at [166, 50] on button "Dynamic Content Wrapper" at bounding box center [169, 43] width 19 height 16
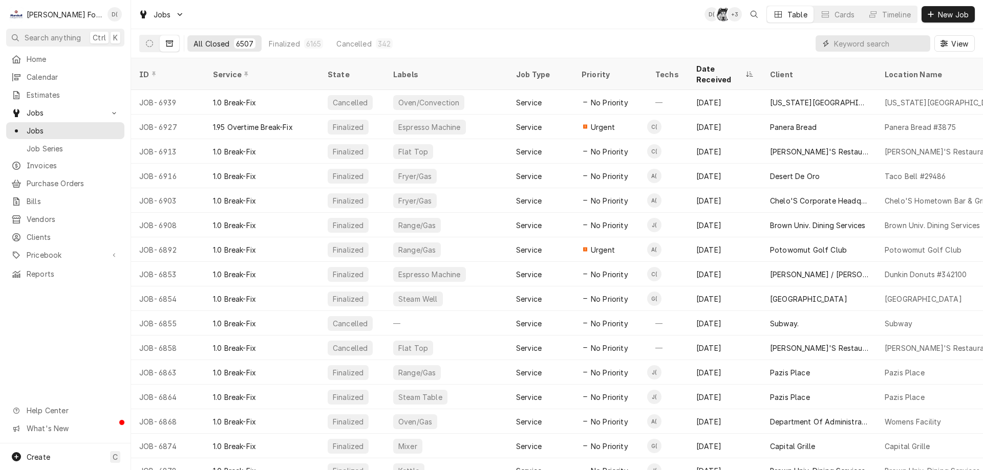
click at [836, 42] on input "Dynamic Content Wrapper" at bounding box center [879, 43] width 91 height 16
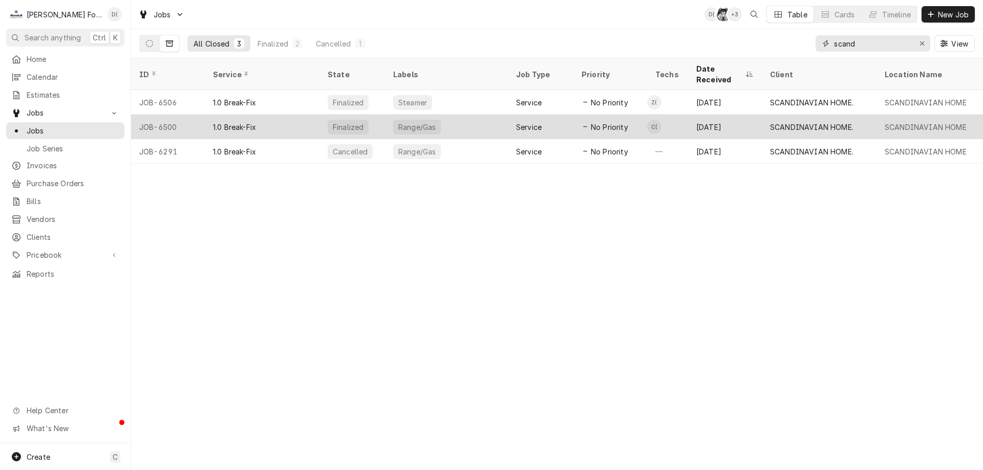
type input "scand"
click at [291, 115] on div "1.0 Break-Fix" at bounding box center [262, 127] width 115 height 25
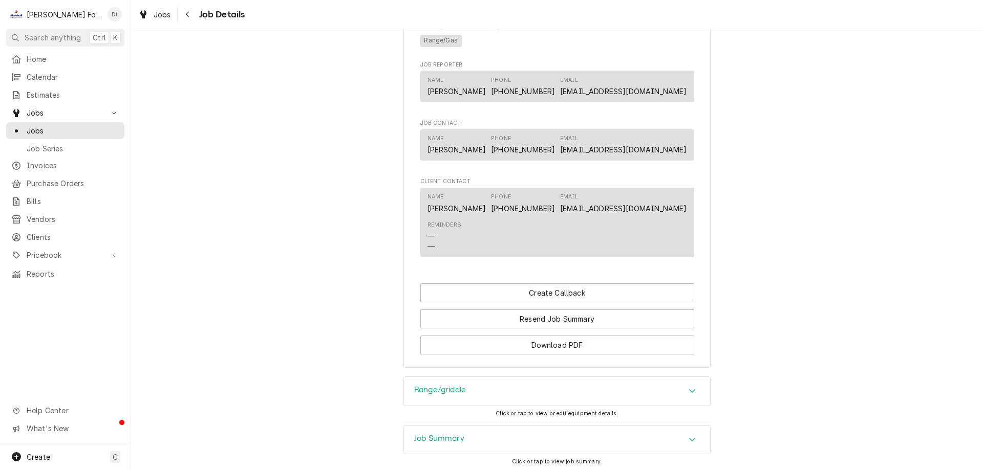
scroll to position [879, 0]
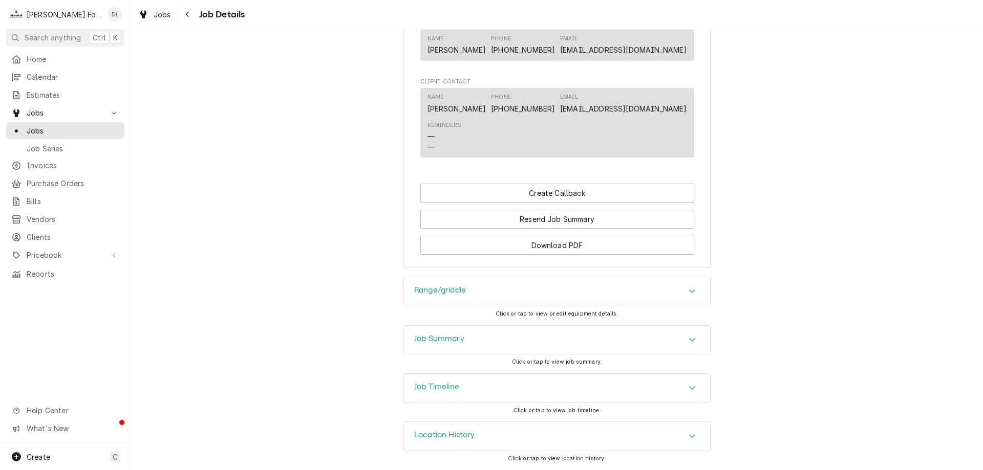
click at [476, 346] on div "Job Summary" at bounding box center [557, 340] width 306 height 29
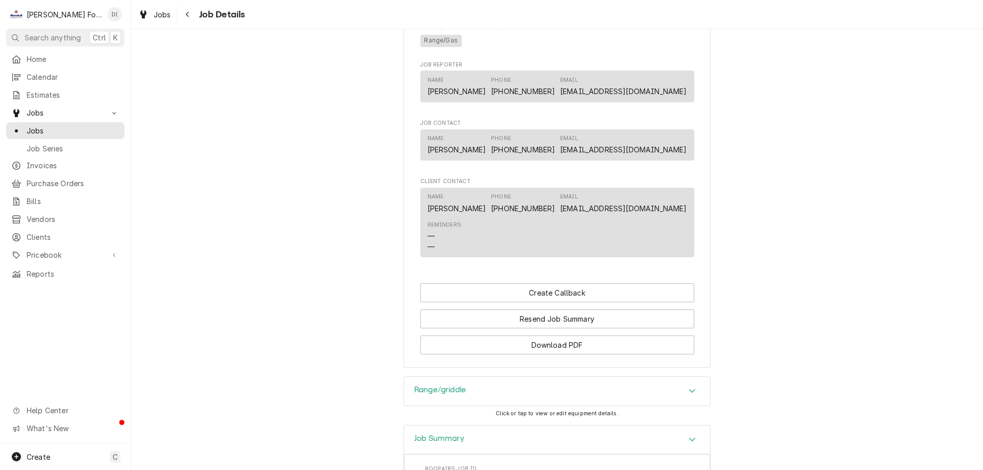
scroll to position [512, 0]
